Goal: Task Accomplishment & Management: Complete application form

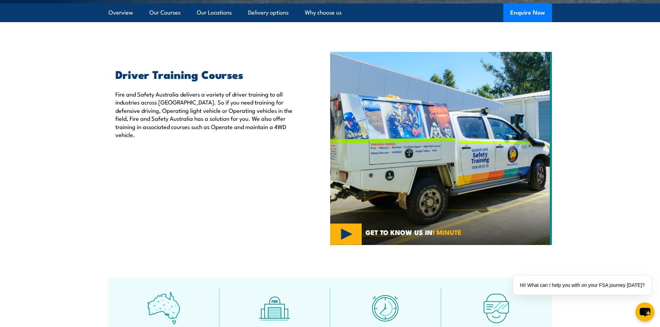
scroll to position [69, 0]
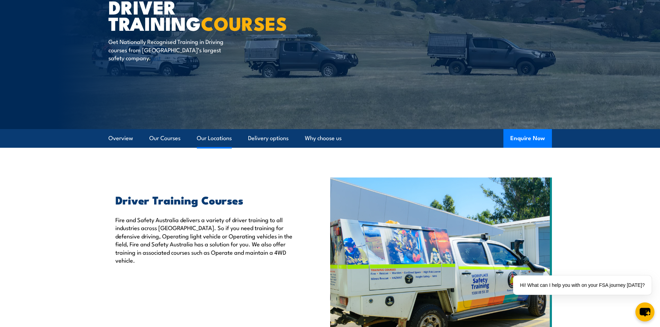
click at [215, 142] on link "Our Locations" at bounding box center [214, 138] width 35 height 18
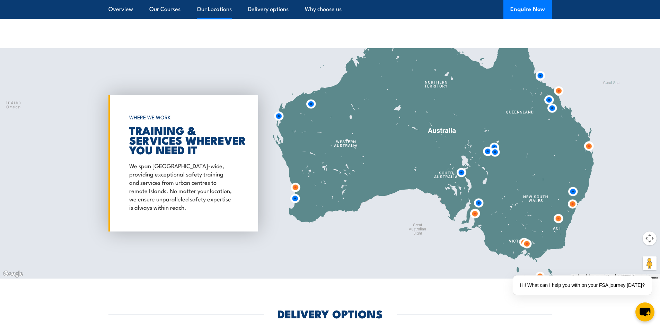
scroll to position [954, 0]
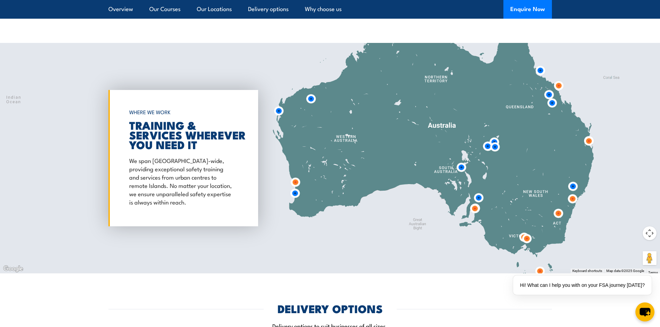
click at [300, 189] on img at bounding box center [295, 193] width 13 height 13
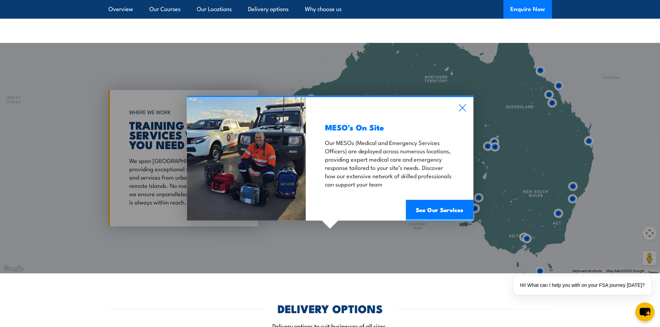
click at [457, 106] on div "MESO's On Site Our MESOs (Medical and Emergency Services Officers) are deployed…" at bounding box center [389, 159] width 167 height 124
click at [463, 109] on icon at bounding box center [462, 108] width 8 height 8
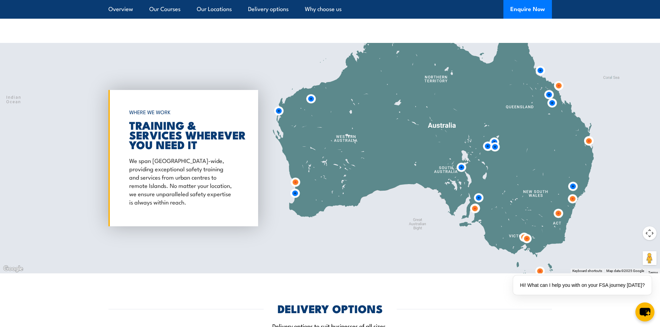
click at [295, 183] on img at bounding box center [295, 182] width 13 height 13
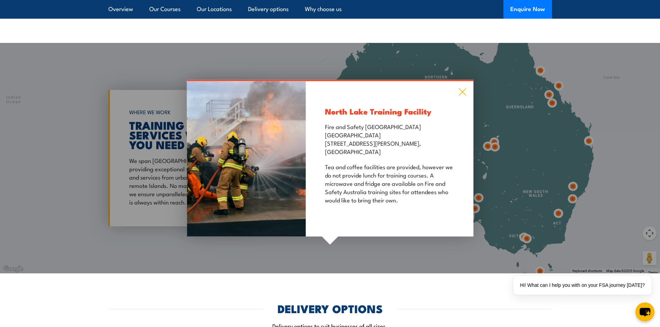
click at [463, 88] on icon at bounding box center [462, 92] width 8 height 8
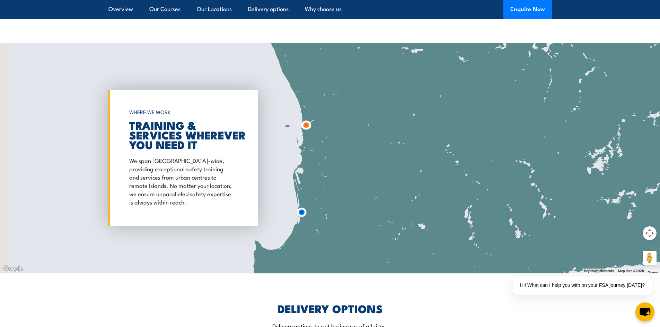
drag, startPoint x: 289, startPoint y: 176, endPoint x: 341, endPoint y: 189, distance: 52.9
click at [367, 187] on div at bounding box center [330, 158] width 660 height 231
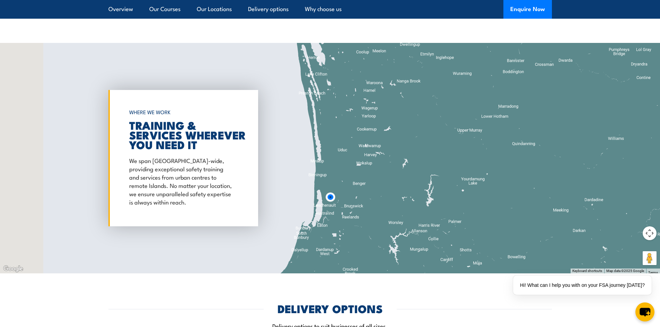
drag, startPoint x: 308, startPoint y: 175, endPoint x: 380, endPoint y: 171, distance: 72.2
click at [380, 171] on div at bounding box center [330, 158] width 660 height 231
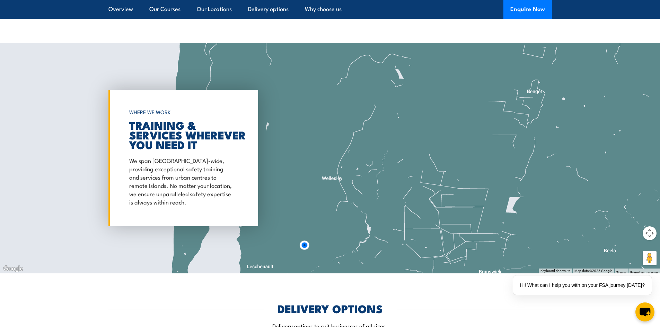
drag, startPoint x: 321, startPoint y: 162, endPoint x: 317, endPoint y: 254, distance: 91.5
click at [334, 263] on div at bounding box center [330, 158] width 660 height 231
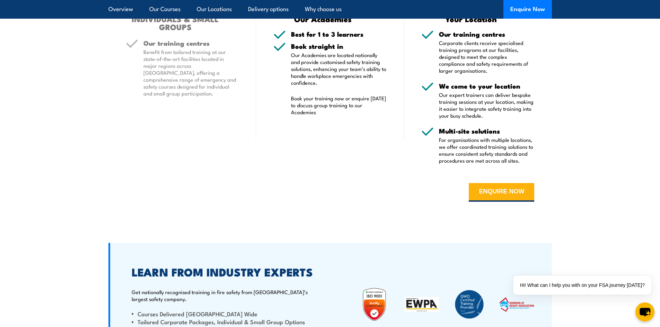
scroll to position [1335, 0]
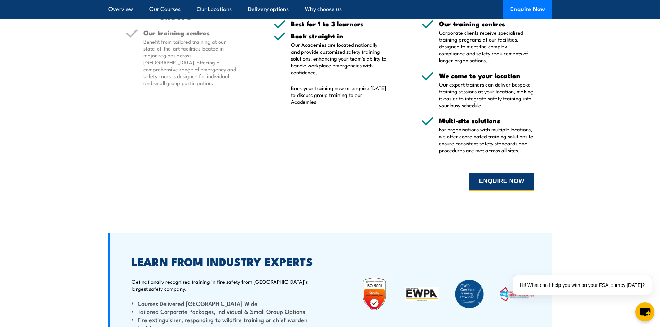
click at [504, 188] on button "ENQUIRE NOW" at bounding box center [501, 182] width 65 height 19
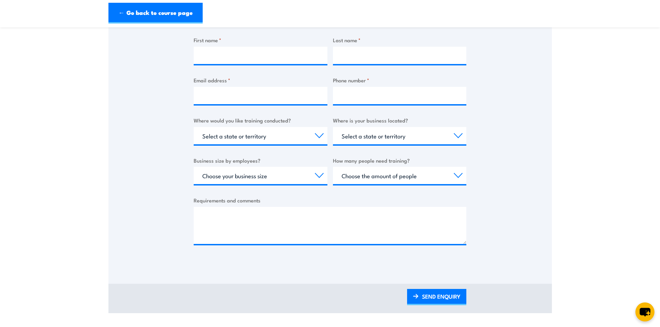
scroll to position [173, 0]
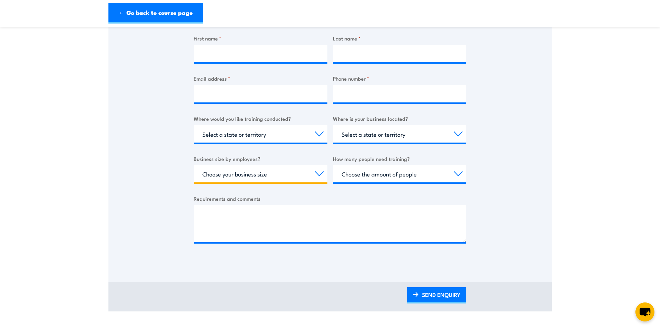
click at [260, 171] on select "Choose your business size 1 to 19 20 to 199 200+" at bounding box center [261, 173] width 134 height 17
select select "1 to 19"
click at [194, 165] on select "Choose your business size 1 to 19 20 to 199 200+" at bounding box center [261, 173] width 134 height 17
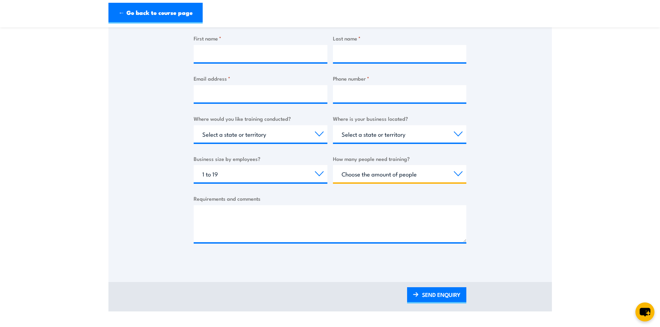
click at [389, 177] on select "Choose the amount of people 1 to 4 5 to 19 20+" at bounding box center [400, 173] width 134 height 17
select select "1 to 4"
click at [333, 165] on select "Choose the amount of people 1 to 4 5 to 19 20+" at bounding box center [400, 173] width 134 height 17
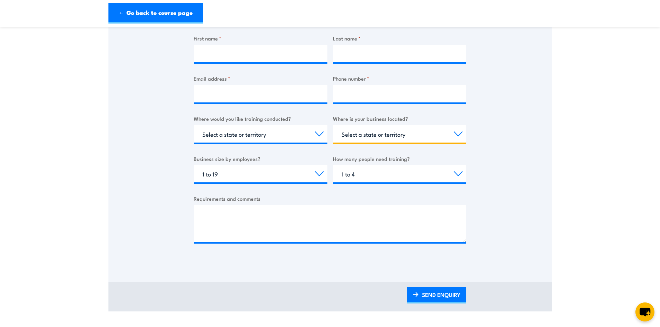
click at [374, 136] on select "Select a state or territory QLD NSW VIC SA ACT WA TAS NT" at bounding box center [400, 133] width 134 height 17
select select "WA"
click at [333, 125] on select "Select a state or territory QLD NSW VIC SA ACT WA TAS NT" at bounding box center [400, 133] width 134 height 17
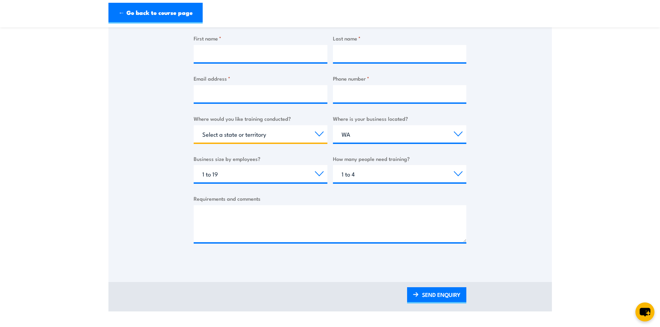
click at [272, 139] on select "Select a state or territory Nationally - multiple locations QLD NSW VIC SA ACT …" at bounding box center [261, 133] width 134 height 17
select select "WA"
click at [194, 125] on select "Select a state or territory Nationally - multiple locations QLD NSW VIC SA ACT …" at bounding box center [261, 133] width 134 height 17
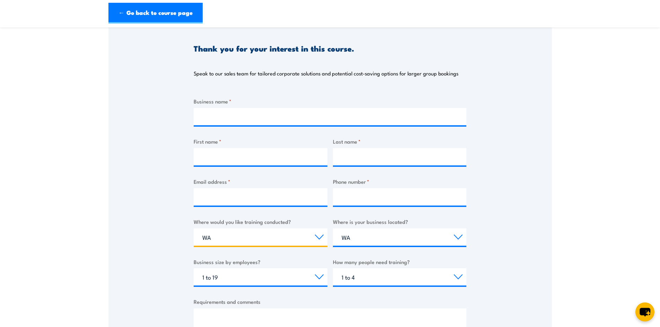
scroll to position [69, 0]
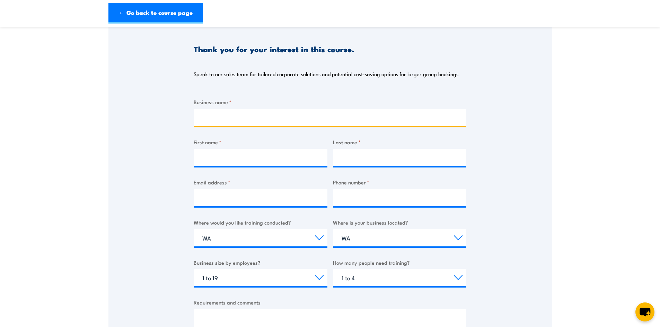
click at [235, 116] on input "Business name *" at bounding box center [330, 117] width 273 height 17
type input "Wheatbelt Natural Resource Management"
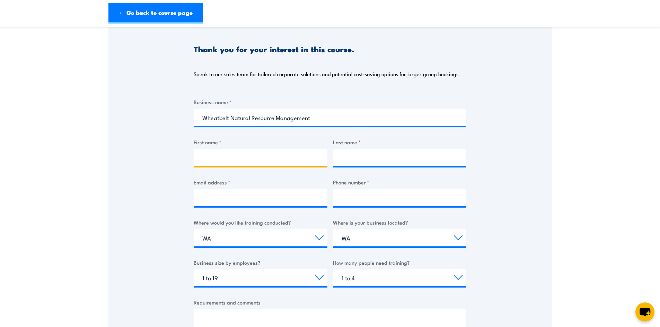
click at [249, 161] on input "First name *" at bounding box center [261, 157] width 134 height 17
type input "Matthew"
type input "Davies"
type input "matthewfdavies3592@gmail.com"
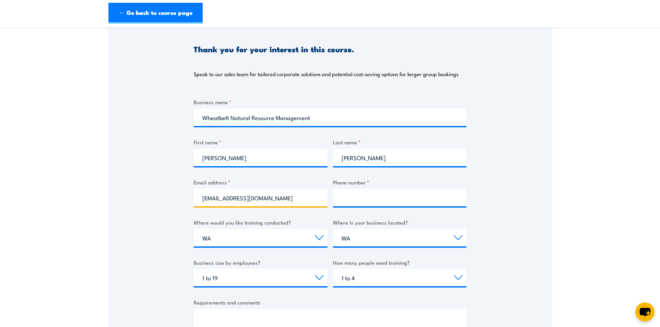
type input "0448007179"
drag, startPoint x: 298, startPoint y: 198, endPoint x: -92, endPoint y: 169, distance: 391.1
click at [0, 169] on html "← Go back to course page Driver Training Thank you for your interest in this co…" at bounding box center [330, 94] width 660 height 327
type input "mdavies@wheatbeltnrm.org.au"
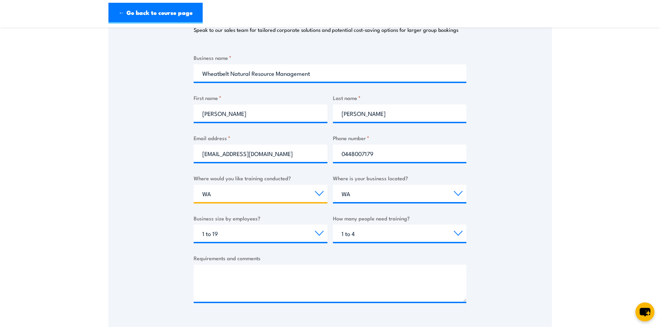
scroll to position [173, 0]
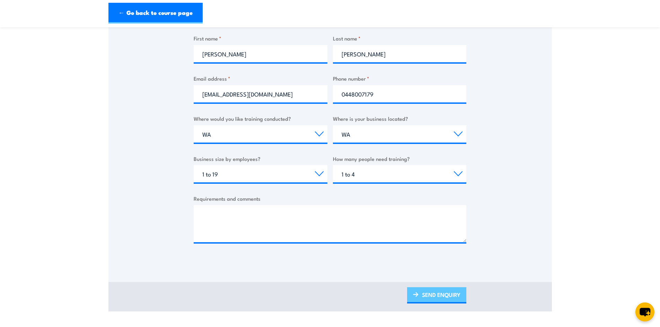
click at [445, 297] on link "SEND ENQUIRY" at bounding box center [436, 296] width 59 height 16
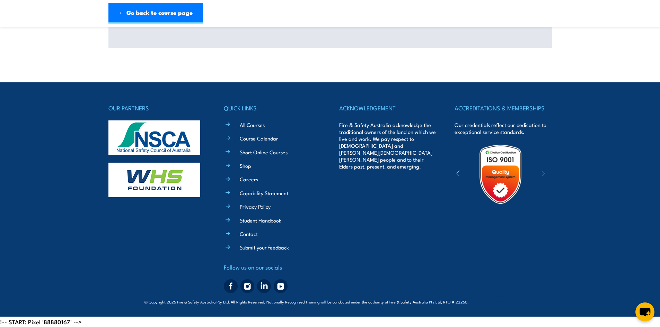
scroll to position [0, 0]
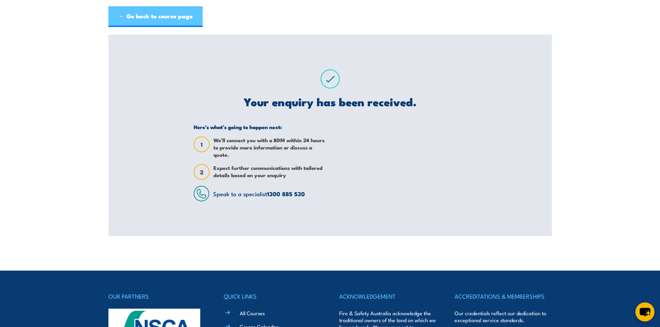
click at [157, 11] on link "← Go back to course page" at bounding box center [155, 16] width 94 height 21
